Goal: Task Accomplishment & Management: Manage account settings

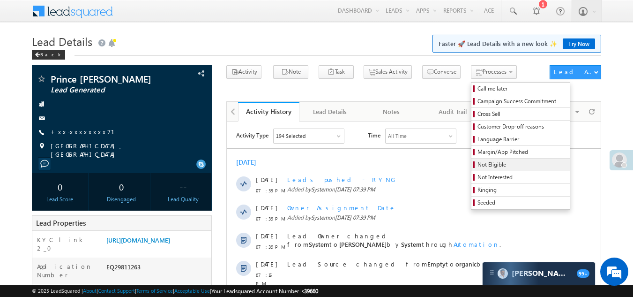
click at [478, 166] on span "Not Eligible" at bounding box center [522, 164] width 89 height 8
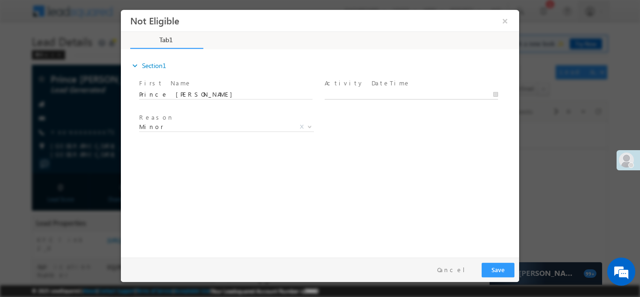
type input "09/30/25 7:46 PM"
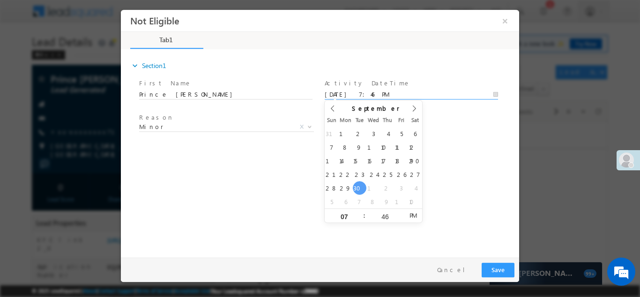
click at [385, 91] on input "09/30/25 7:46 PM" at bounding box center [411, 94] width 173 height 9
click at [499, 268] on button "Save" at bounding box center [498, 269] width 33 height 15
